Goal: Register for event/course

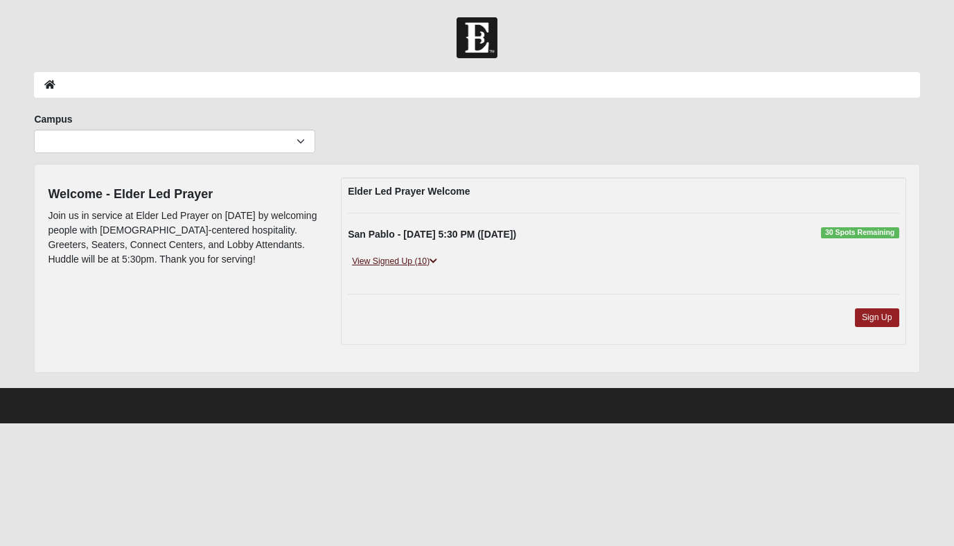
click at [429, 261] on link "View Signed Up (10)" at bounding box center [395, 261] width 94 height 15
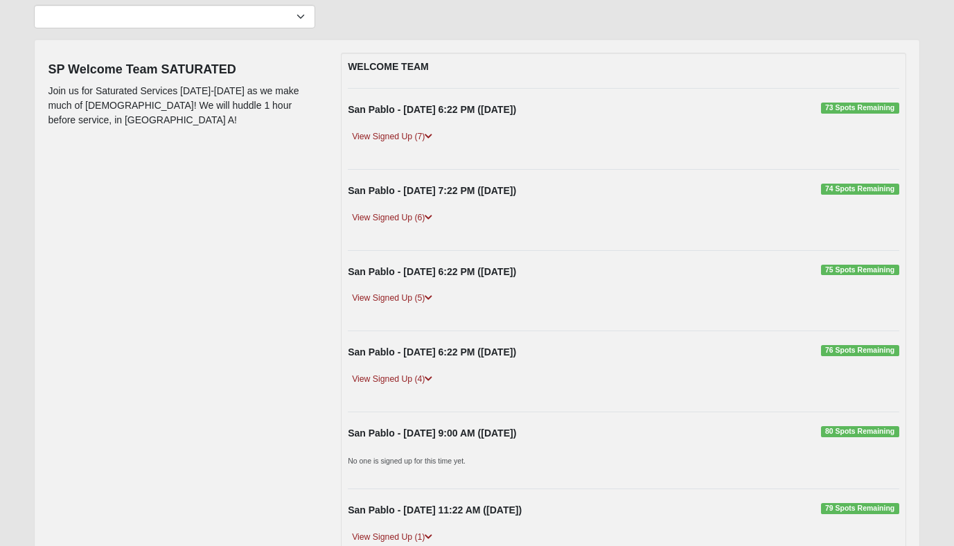
scroll to position [130, 0]
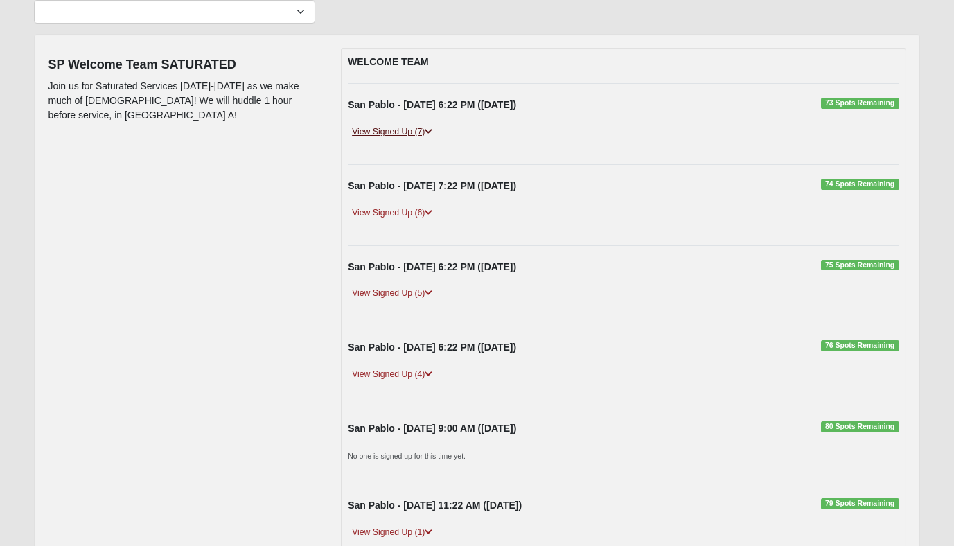
click at [428, 130] on icon at bounding box center [429, 131] width 8 height 8
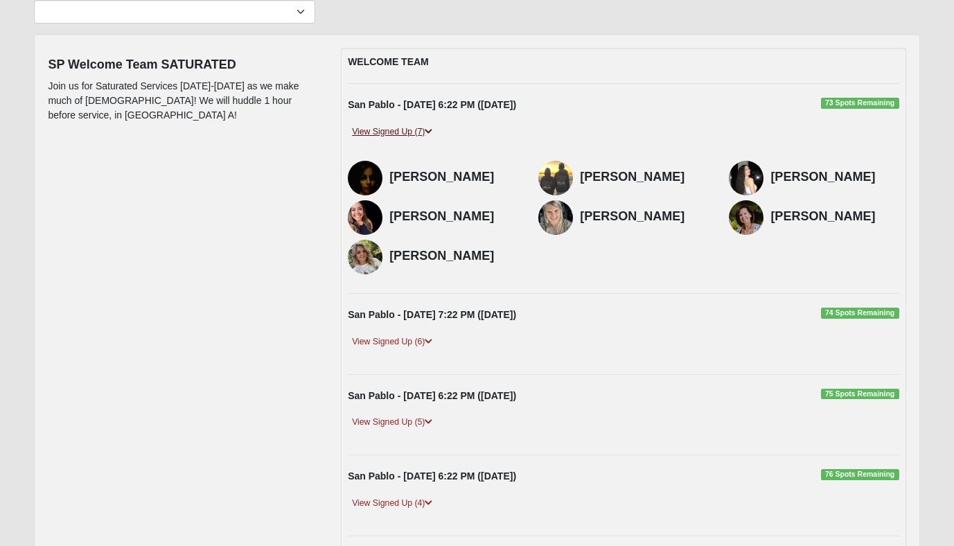
click at [428, 130] on icon at bounding box center [429, 131] width 8 height 8
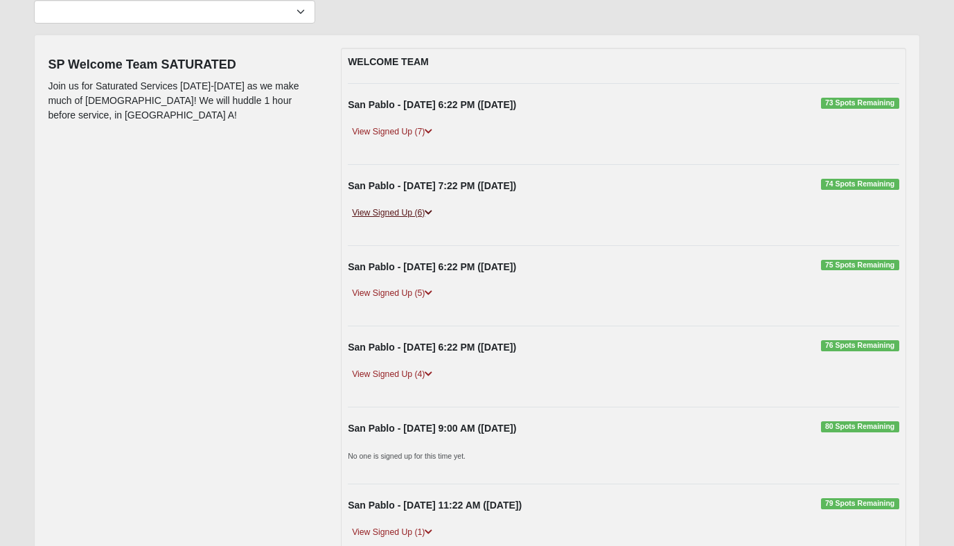
click at [432, 211] on icon at bounding box center [429, 213] width 8 height 8
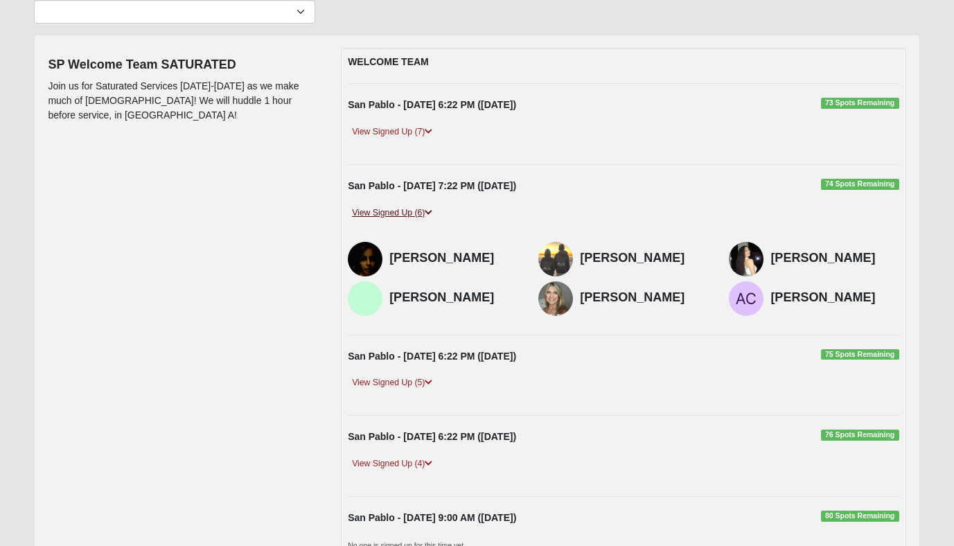
click at [432, 211] on icon at bounding box center [429, 213] width 8 height 8
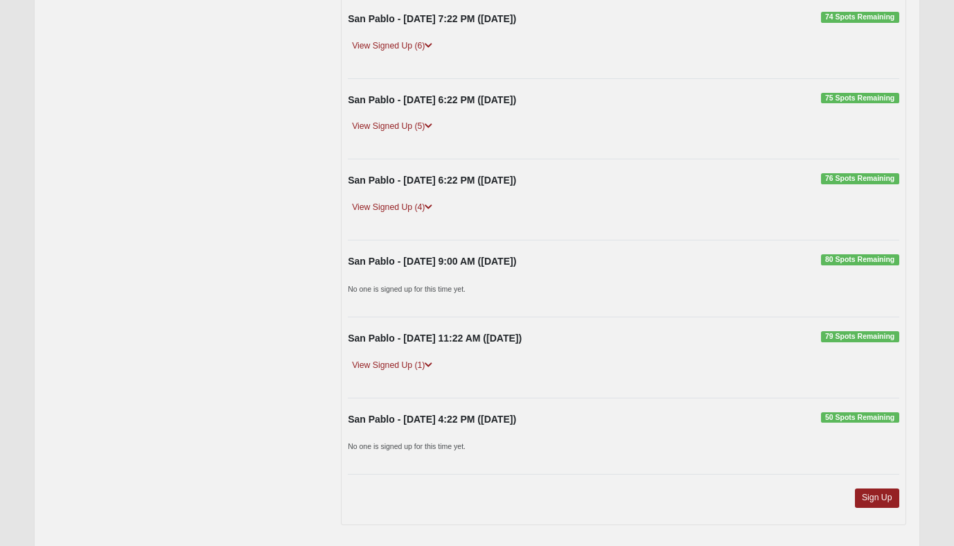
scroll to position [310, 0]
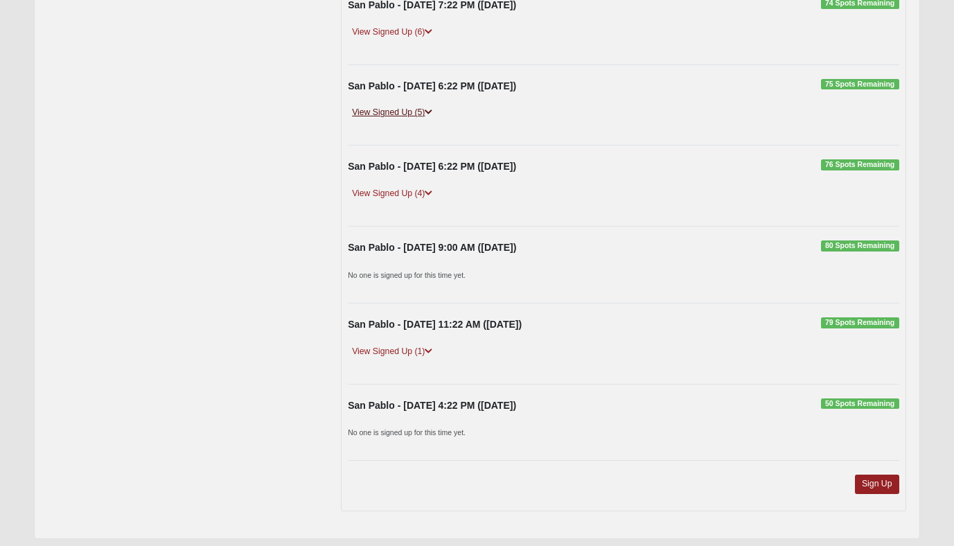
click at [432, 109] on icon at bounding box center [429, 112] width 8 height 8
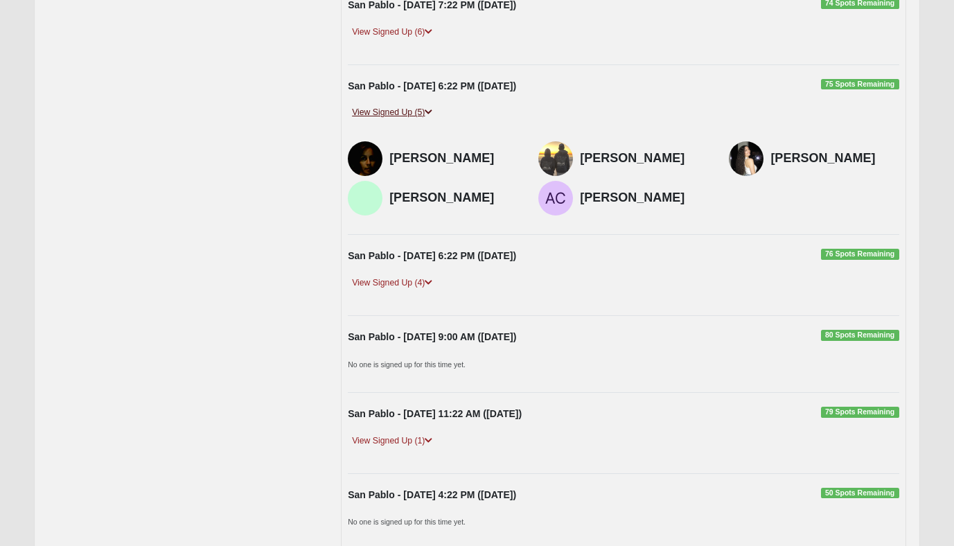
click at [432, 109] on icon at bounding box center [429, 112] width 8 height 8
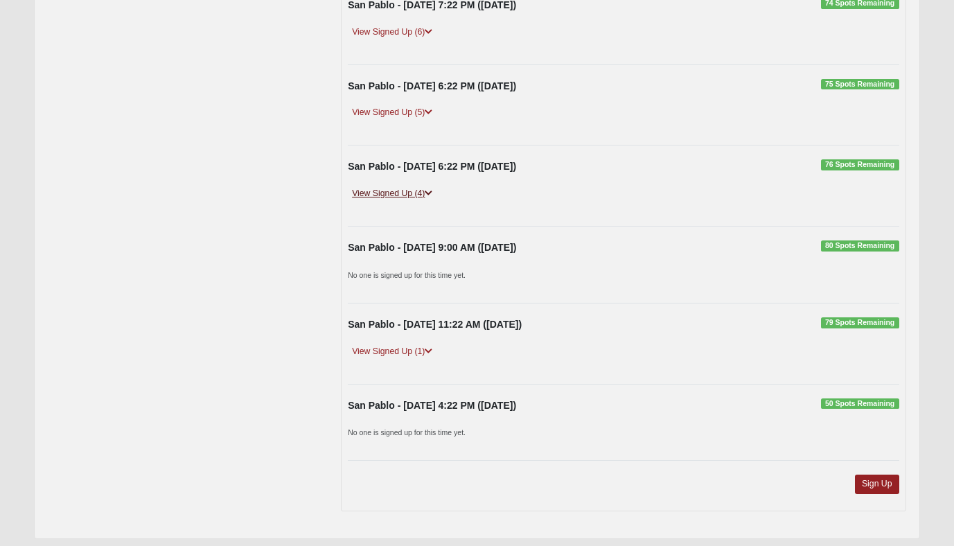
click at [431, 191] on icon at bounding box center [429, 193] width 8 height 8
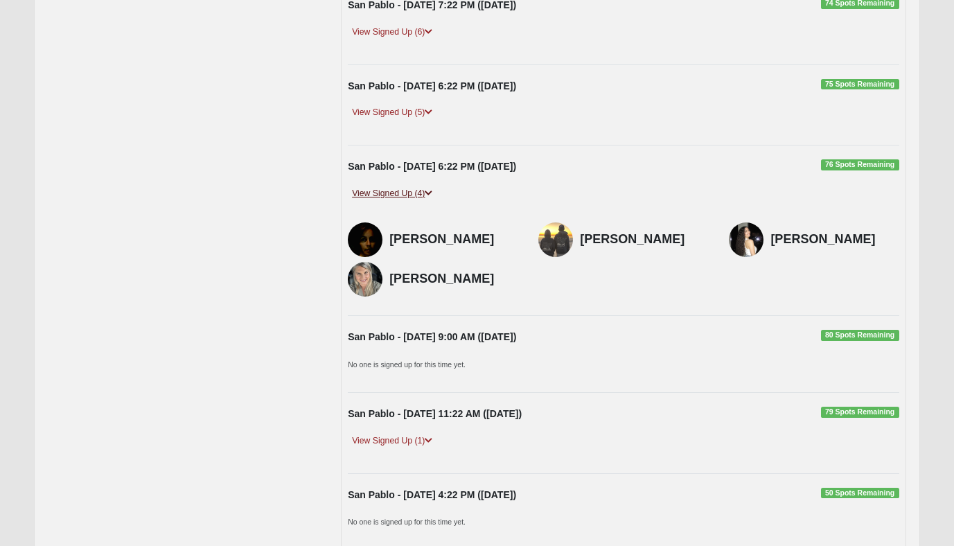
click at [431, 191] on icon at bounding box center [429, 193] width 8 height 8
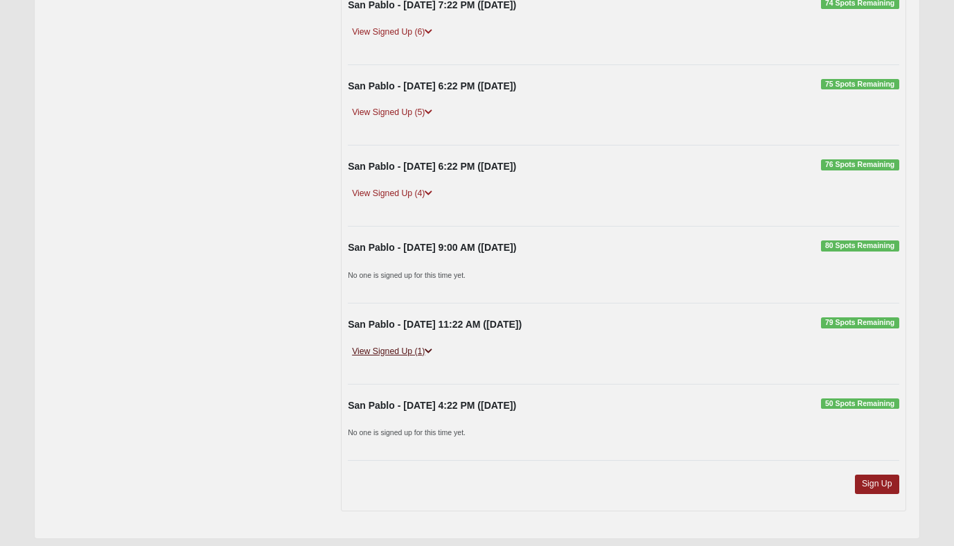
click at [430, 347] on icon at bounding box center [429, 351] width 8 height 8
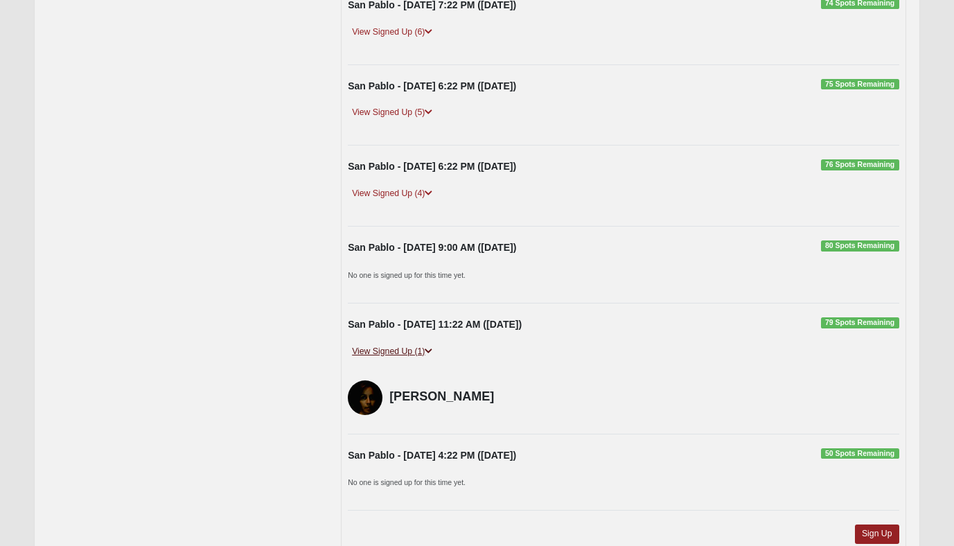
click at [430, 347] on icon at bounding box center [429, 351] width 8 height 8
